Goal: Check status: Check status

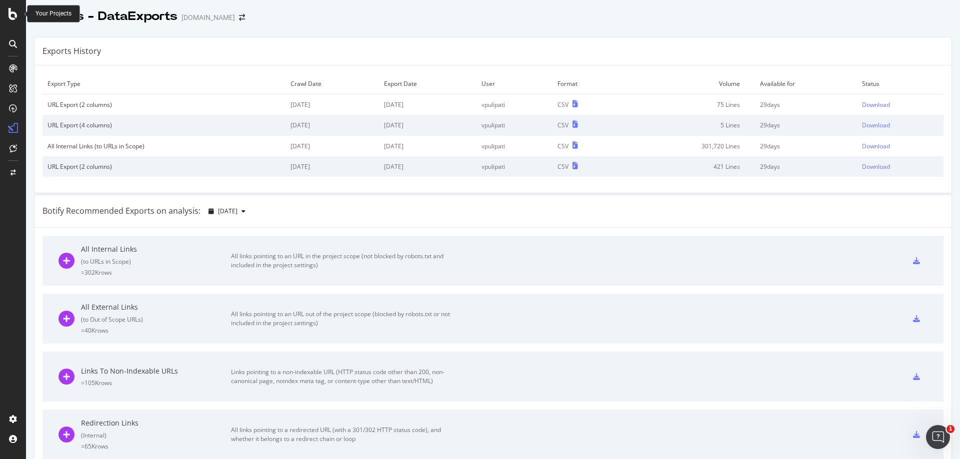
click at [10, 10] on icon at bounding box center [12, 14] width 9 height 12
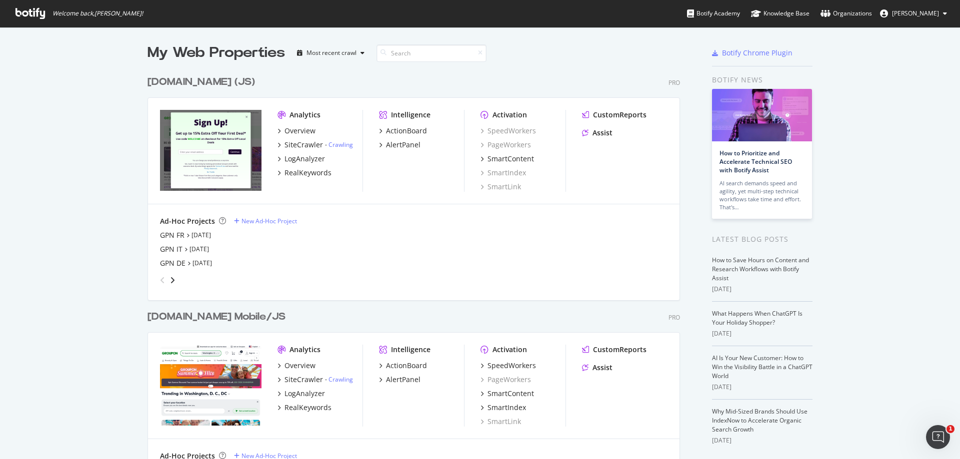
scroll to position [452, 945]
click at [170, 279] on icon "angle-right" at bounding box center [172, 280] width 5 height 8
click at [170, 278] on icon "angle-right" at bounding box center [172, 280] width 5 height 8
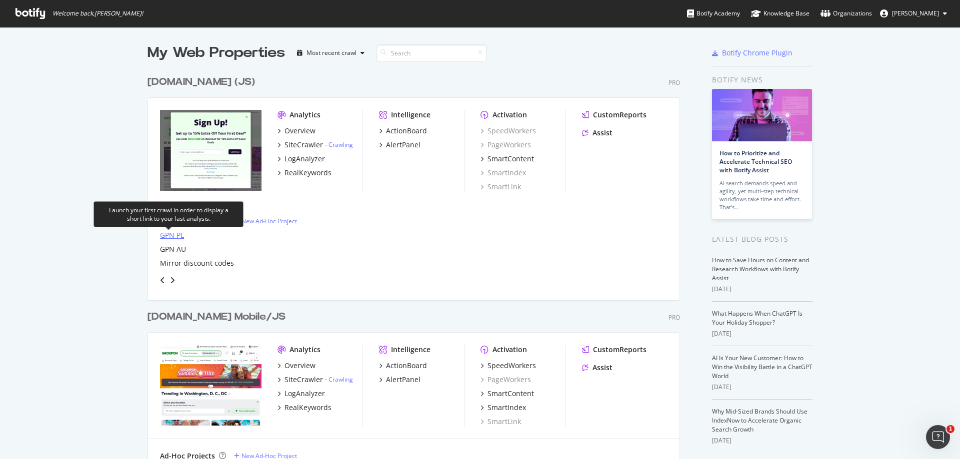
click at [169, 235] on div "GPN PL" at bounding box center [172, 235] width 24 height 10
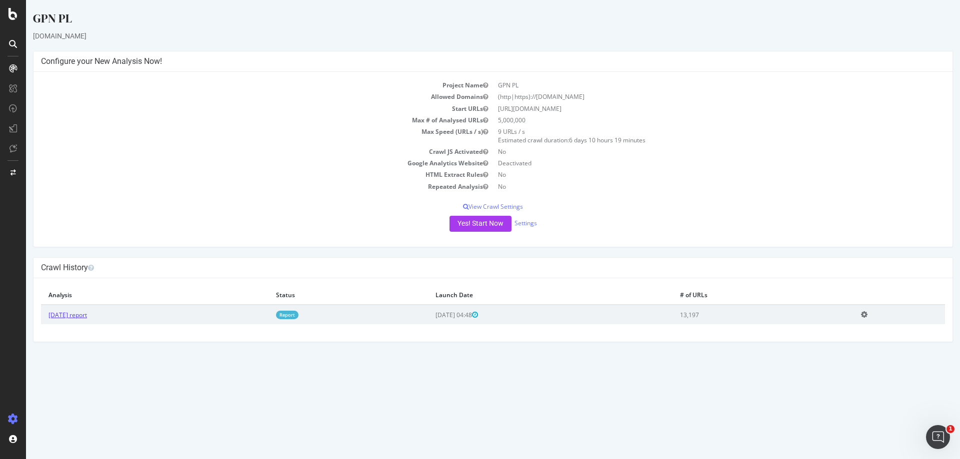
click at [87, 314] on link "2025 Sep. 8th report" at bounding box center [67, 315] width 38 height 8
